Goal: Find specific fact: Find specific fact

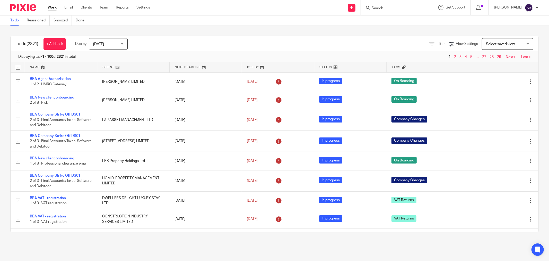
click at [398, 5] on form at bounding box center [398, 7] width 55 height 6
click at [398, 7] on input "Search" at bounding box center [394, 8] width 46 height 5
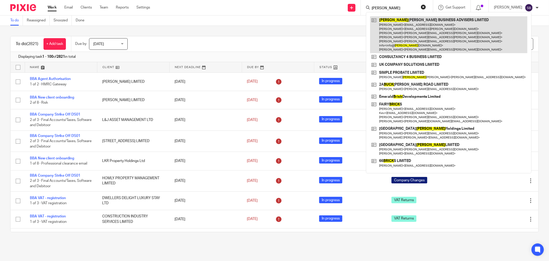
type input "[PERSON_NAME]"
click at [412, 27] on link at bounding box center [448, 34] width 157 height 37
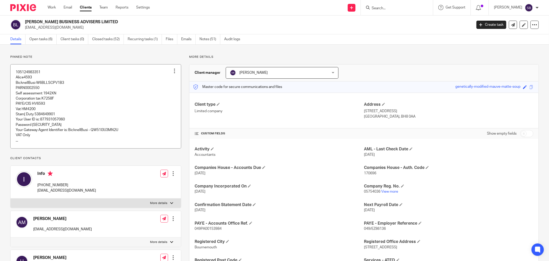
click at [140, 102] on link at bounding box center [96, 106] width 171 height 84
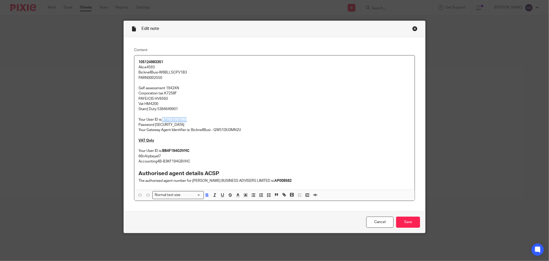
drag, startPoint x: 162, startPoint y: 119, endPoint x: 186, endPoint y: 117, distance: 24.8
click at [186, 117] on p "Your User ID is: 877931057060" at bounding box center [275, 119] width 272 height 5
copy strong "877931057060"
drag, startPoint x: 152, startPoint y: 124, endPoint x: 169, endPoint y: 124, distance: 16.7
click at [169, 124] on p "Password bicknell1" at bounding box center [275, 124] width 272 height 5
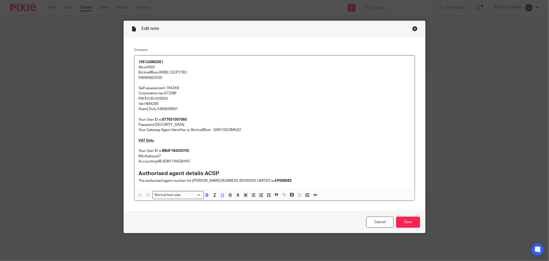
click at [178, 138] on p "VAT Only" at bounding box center [275, 140] width 272 height 5
click at [416, 30] on div "Close this dialog window" at bounding box center [415, 28] width 5 height 5
